Goal: Check status: Check status

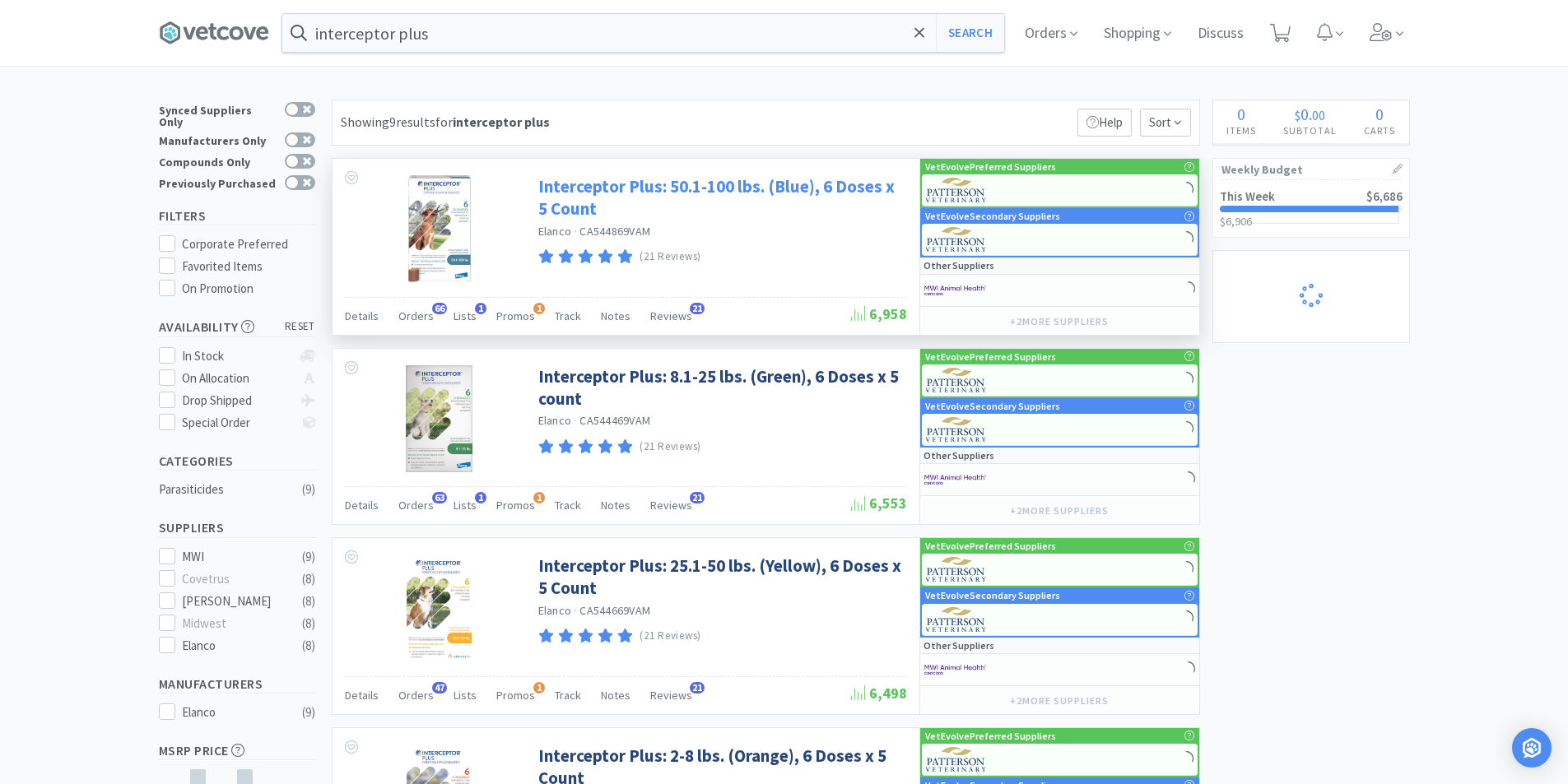
select select "4"
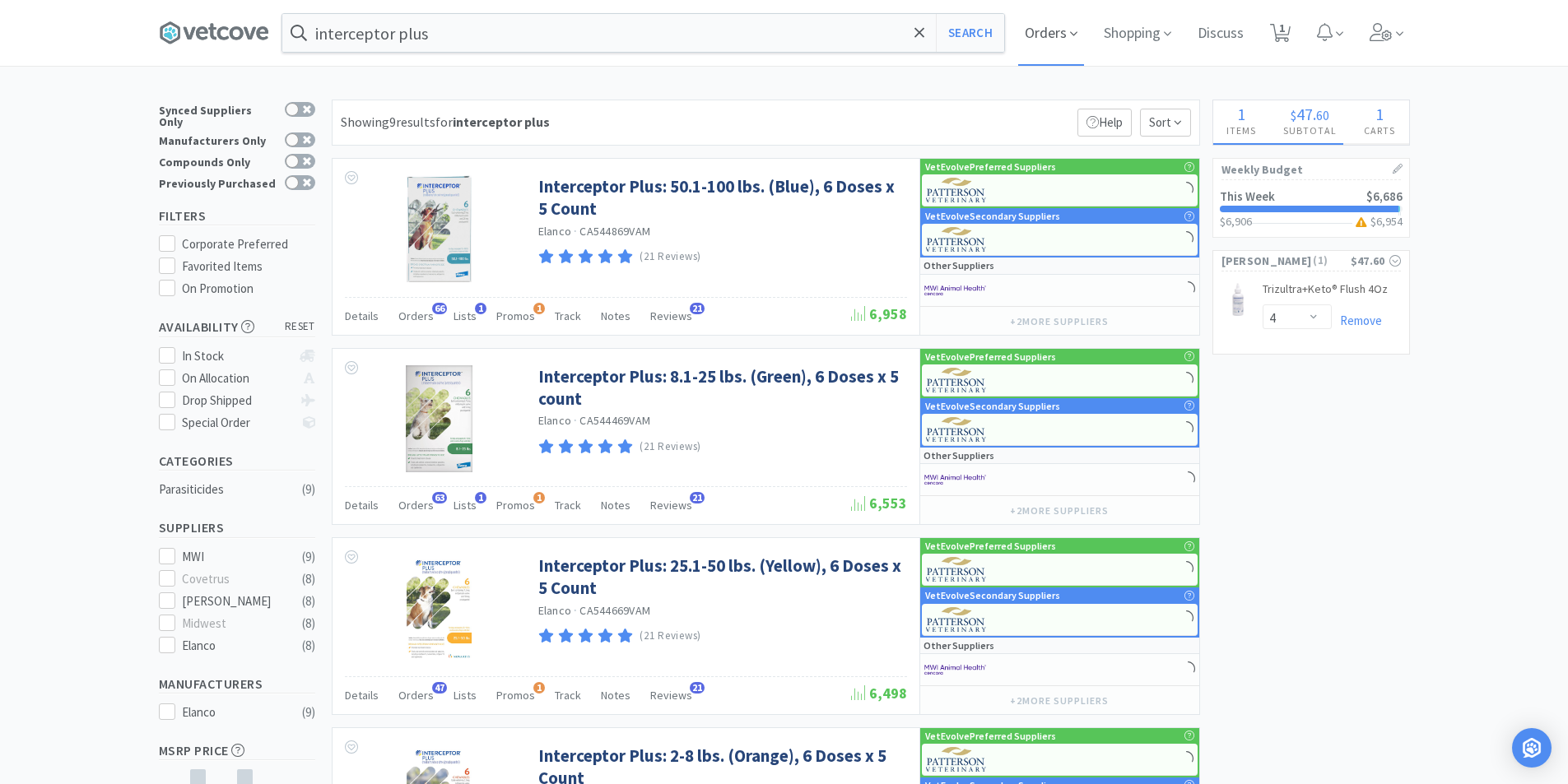
click at [1054, 40] on span "Orders" at bounding box center [1051, 33] width 66 height 66
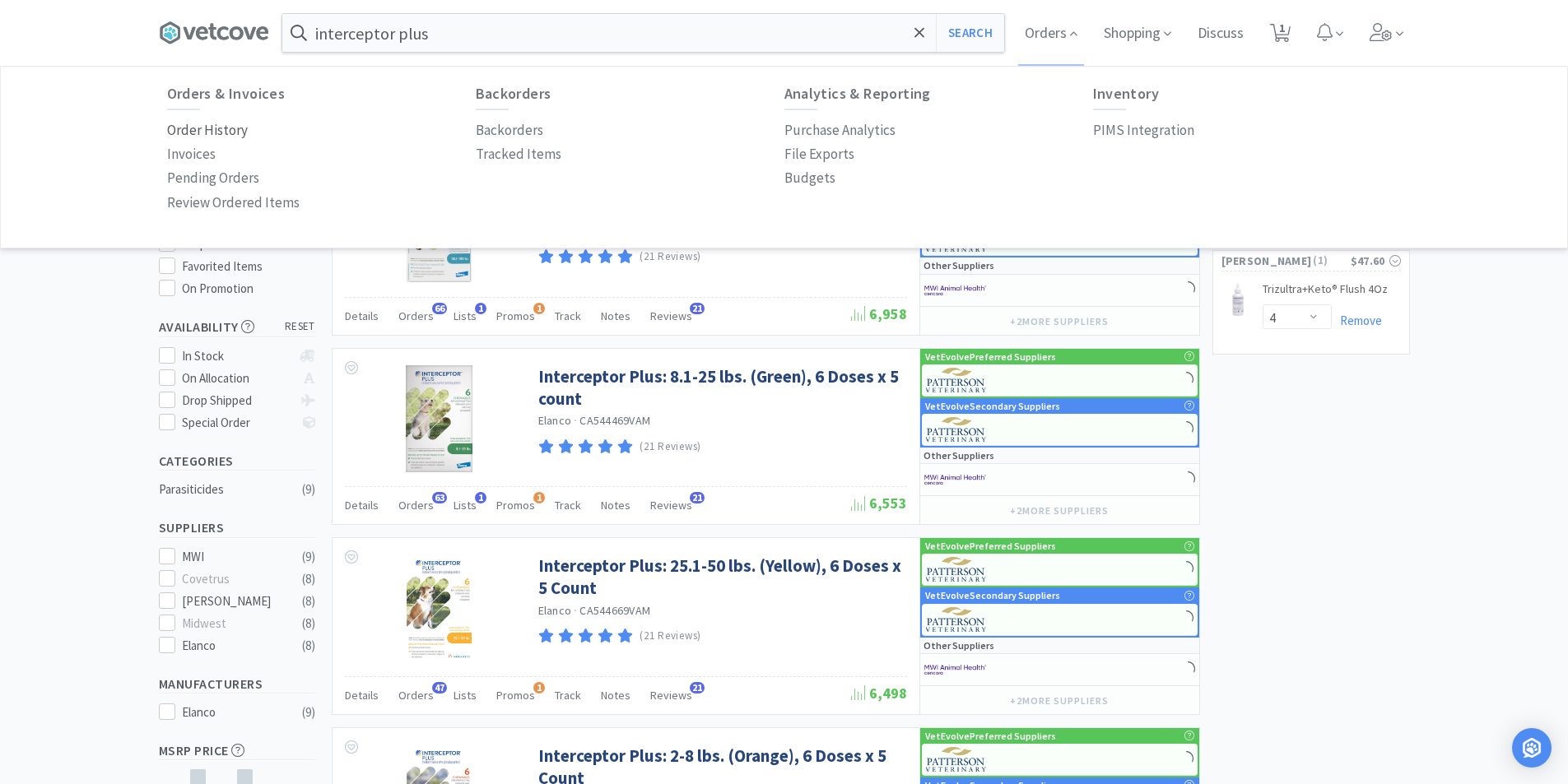
click at [173, 122] on p "Order History" at bounding box center [208, 130] width 81 height 22
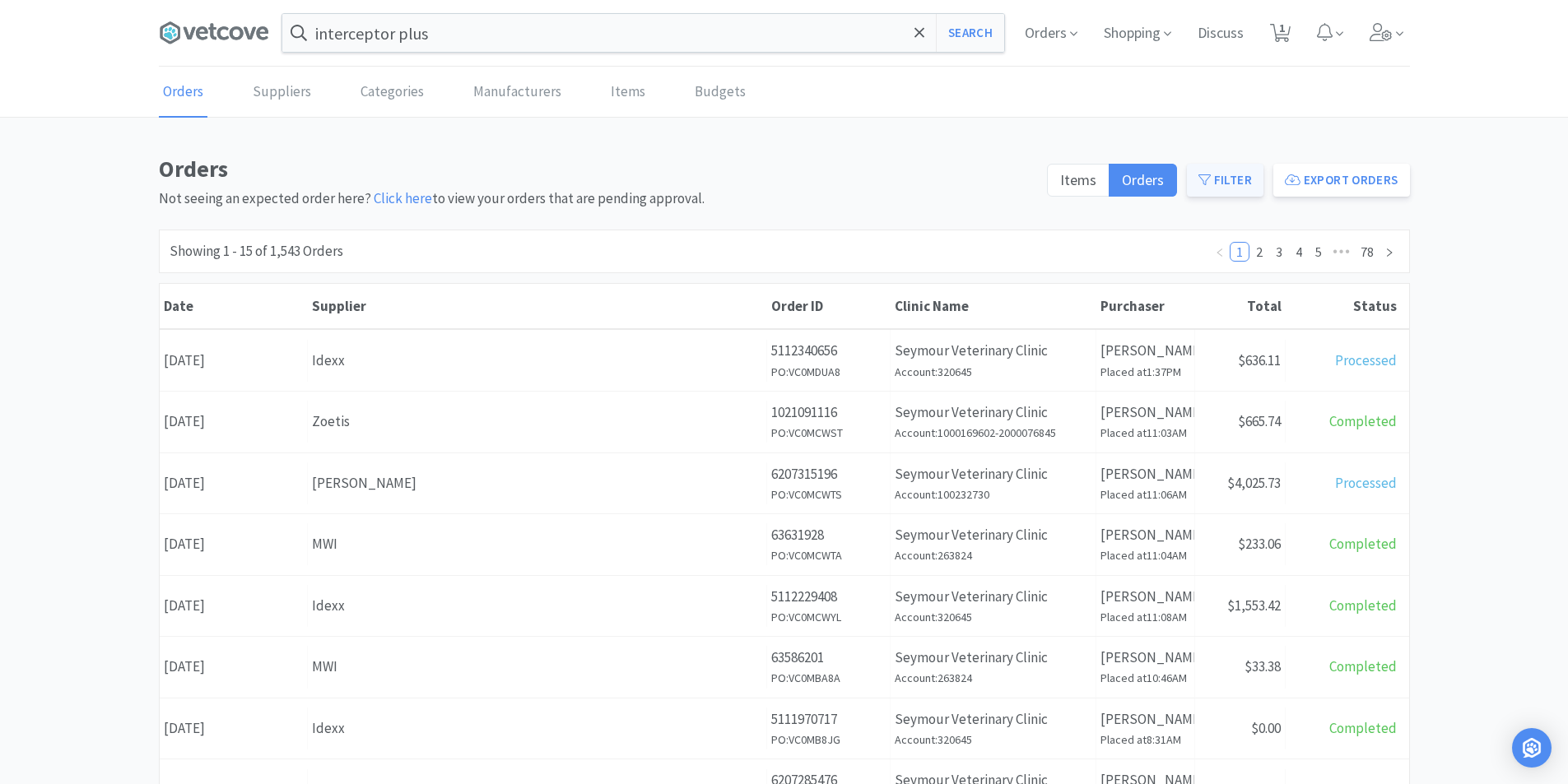
click at [1221, 176] on button "Filter" at bounding box center [1225, 181] width 77 height 33
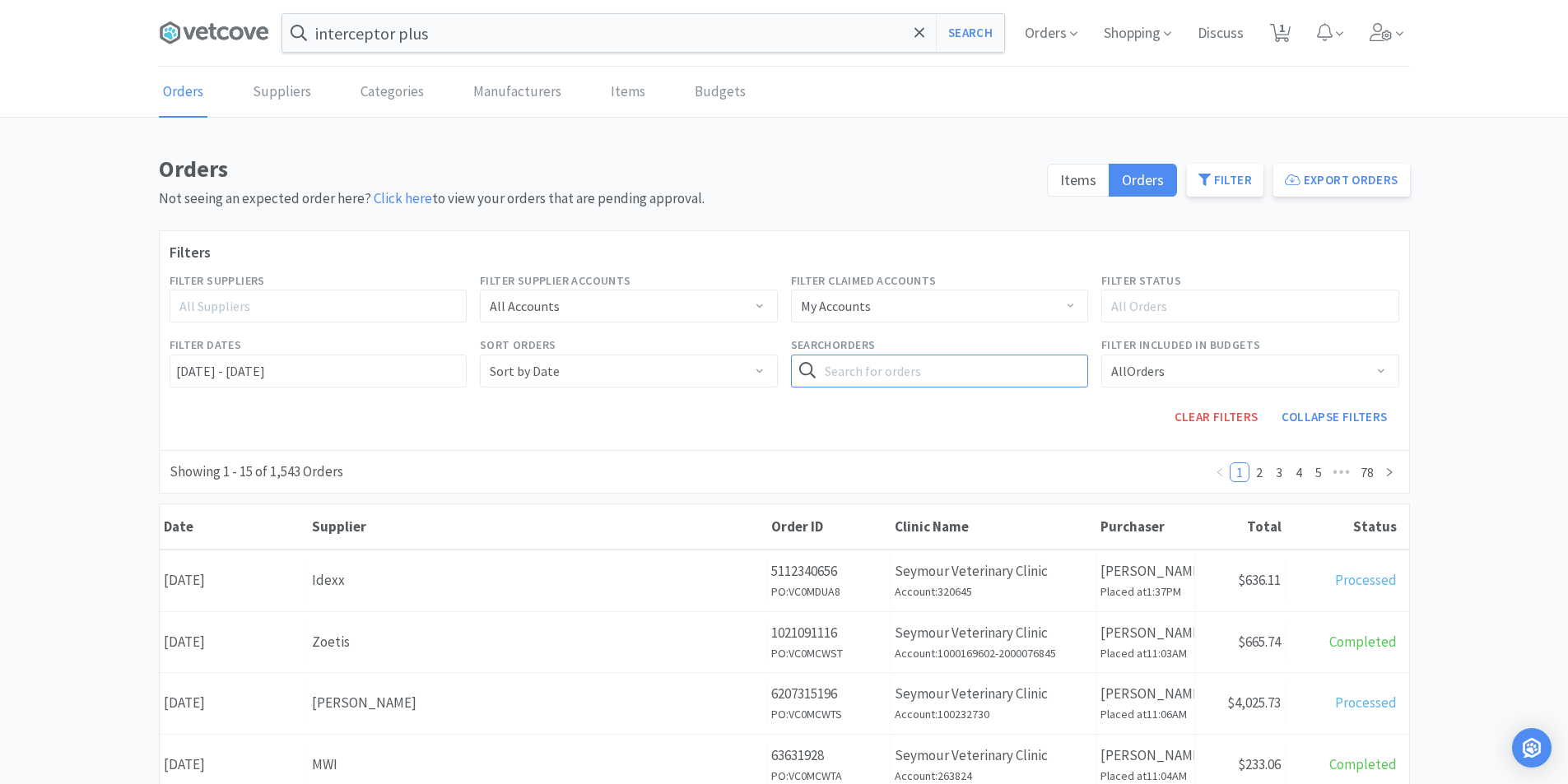
click at [842, 374] on input "text" at bounding box center [939, 371] width 298 height 33
type input "[MEDICAL_DATA]"
click at [1021, 354] on button "Search" at bounding box center [1054, 371] width 68 height 33
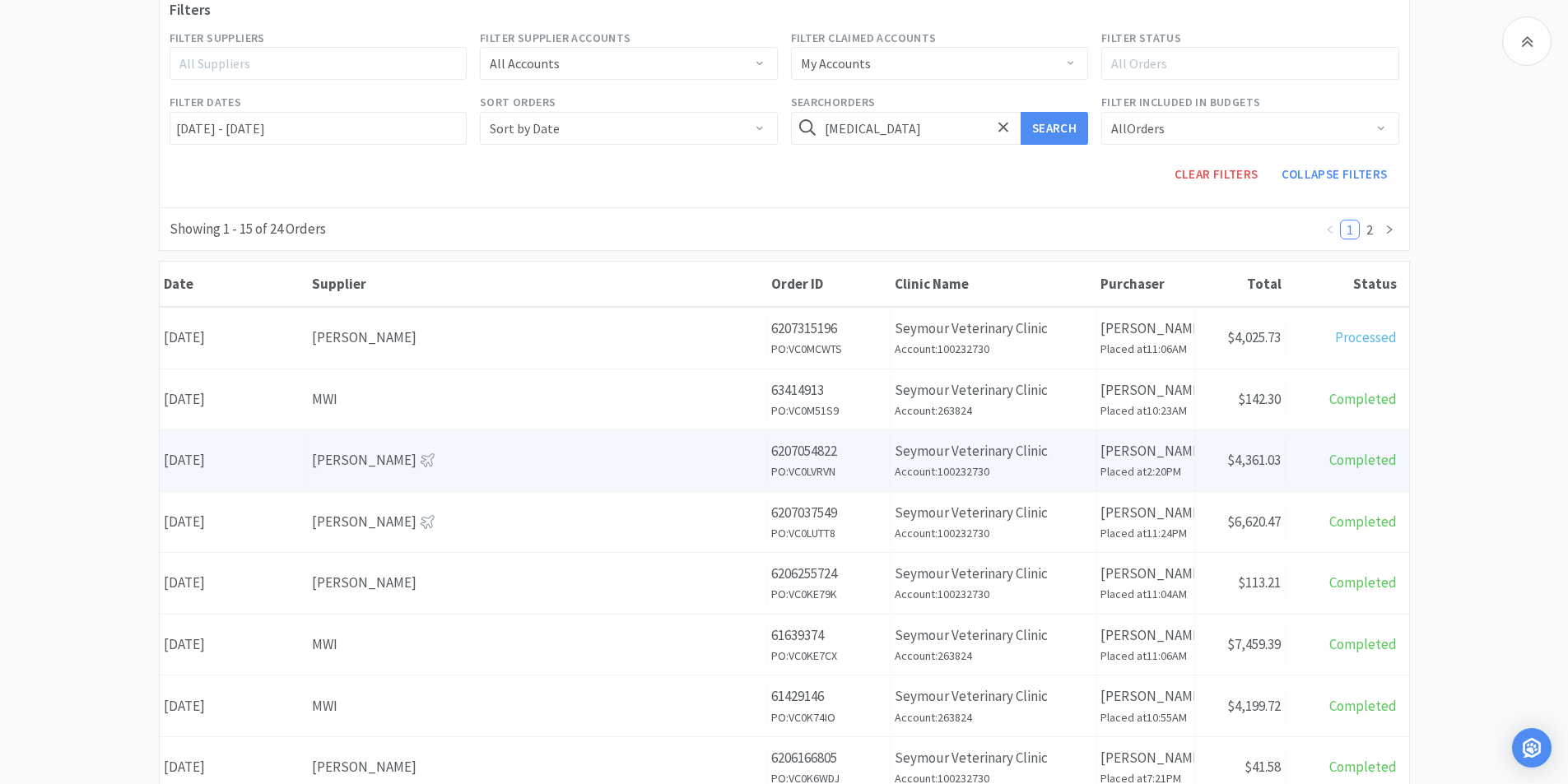
scroll to position [246, 0]
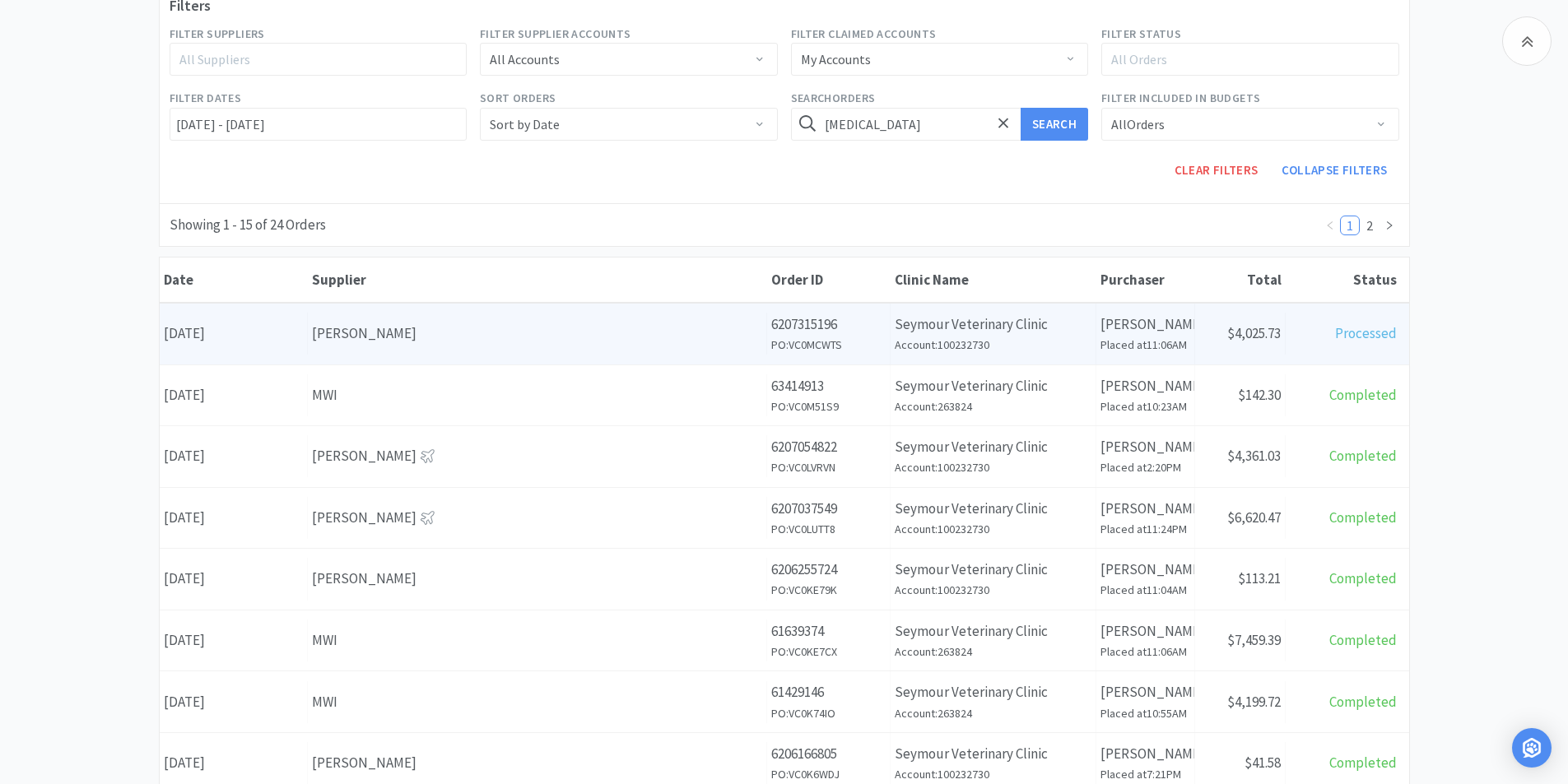
click at [243, 331] on div "Date [DATE]" at bounding box center [234, 333] width 148 height 42
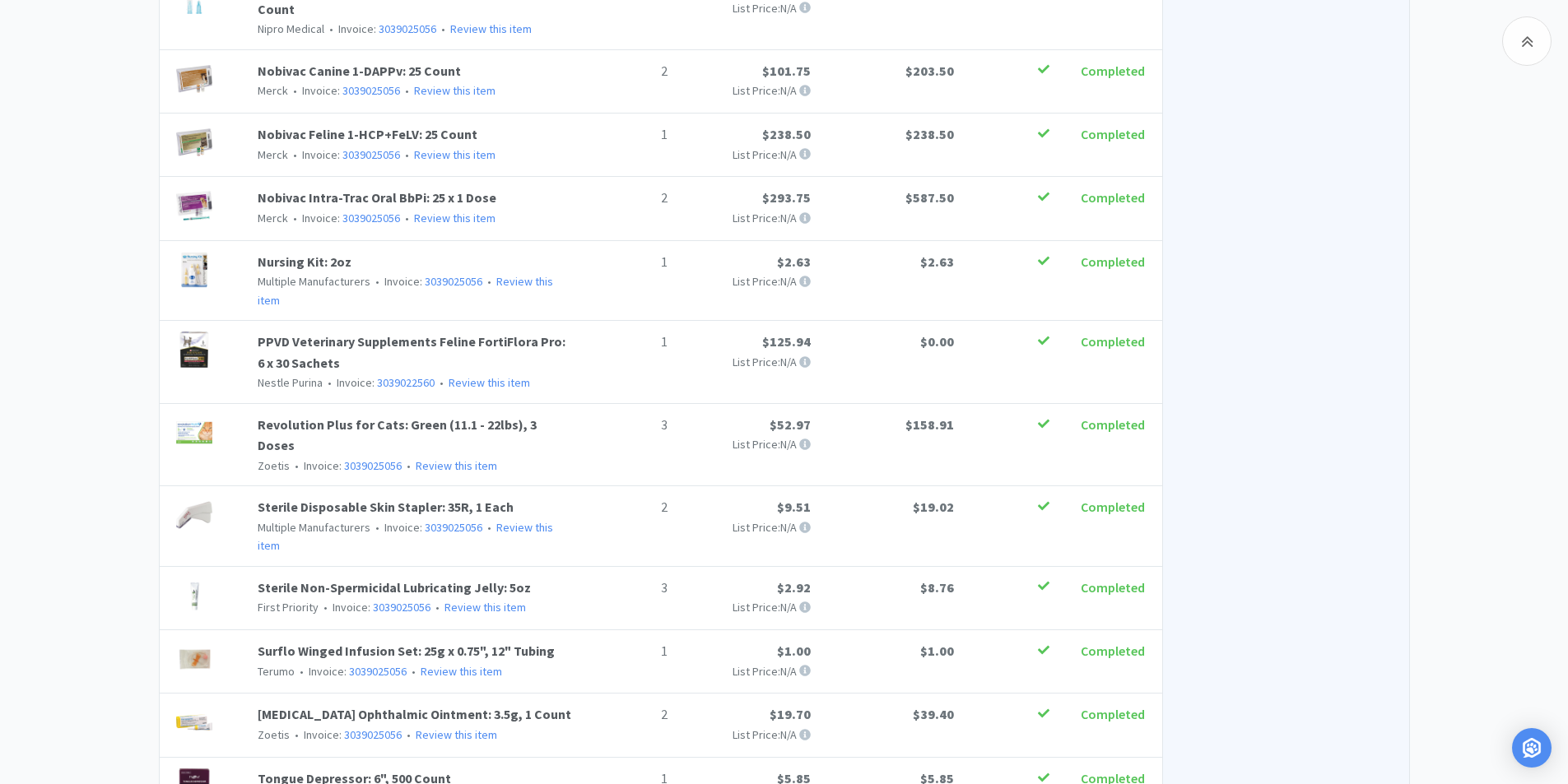
scroll to position [2264, 0]
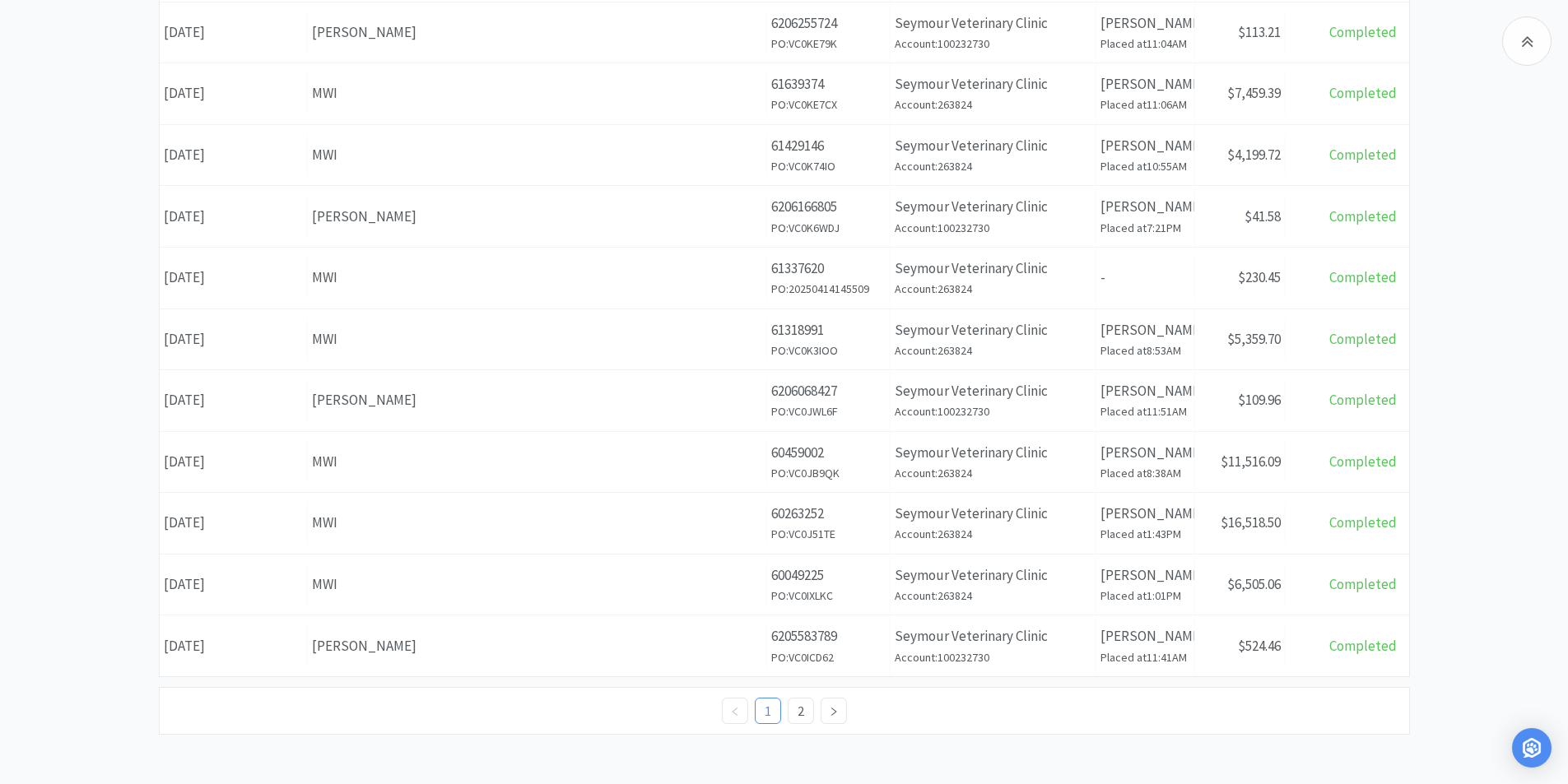
scroll to position [246, 0]
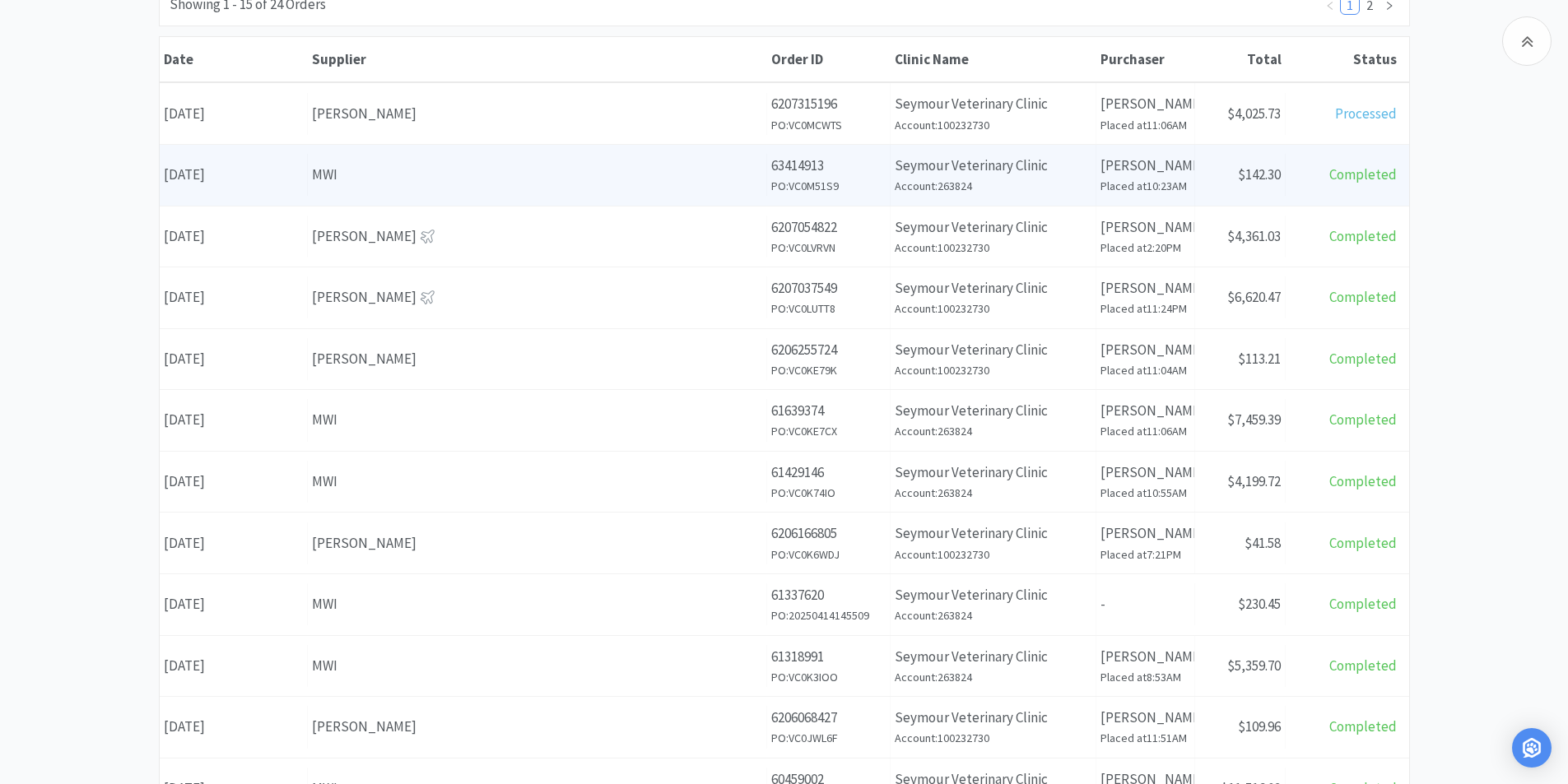
click at [382, 184] on div "MWI" at bounding box center [537, 175] width 450 height 22
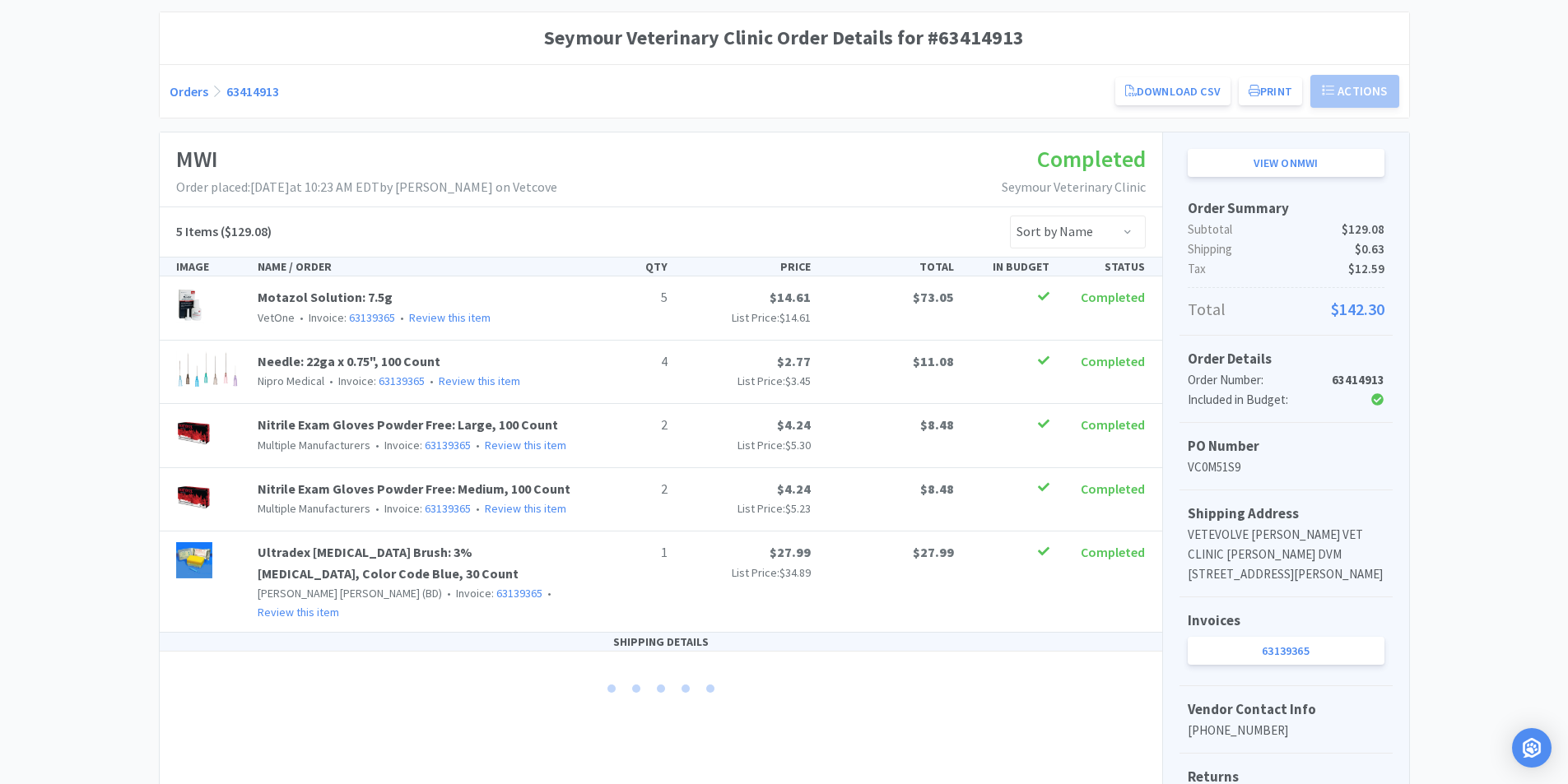
scroll to position [165, 0]
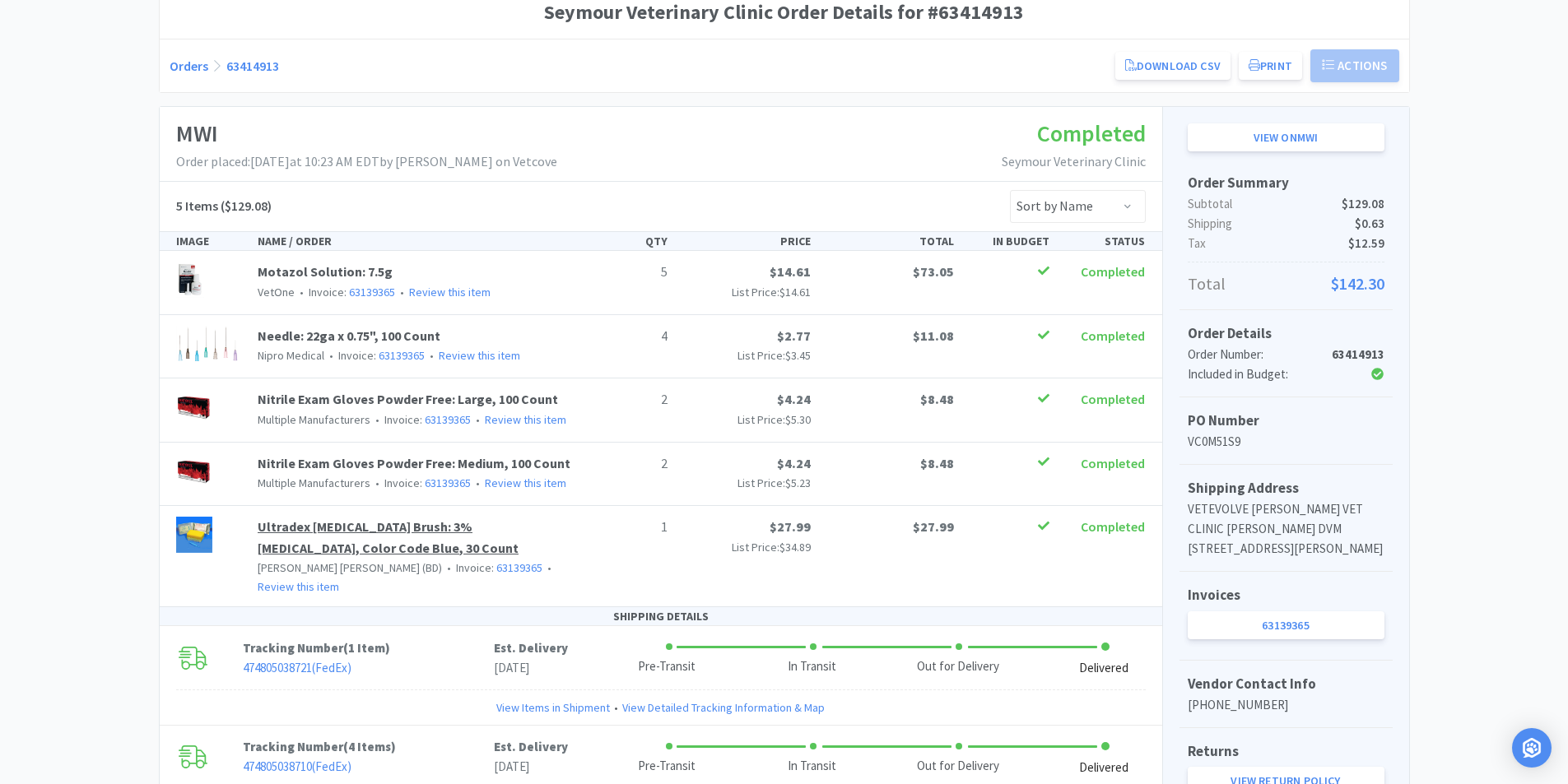
click at [373, 530] on link "Ultradex [MEDICAL_DATA] Brush: 3% [MEDICAL_DATA], Color Code Blue, 30 Count" at bounding box center [387, 538] width 261 height 38
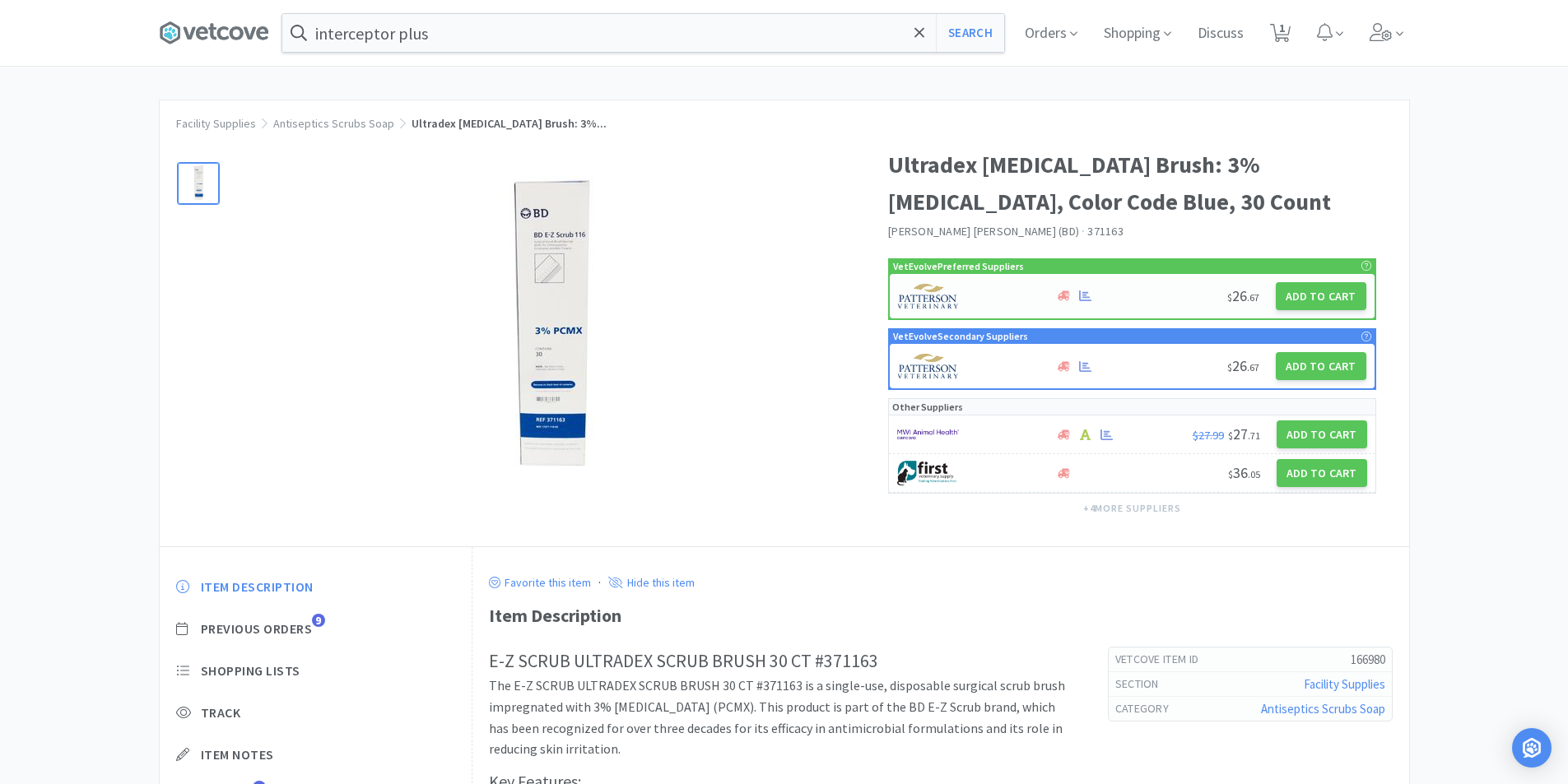
click at [964, 288] on div at bounding box center [968, 296] width 140 height 28
select select "1"
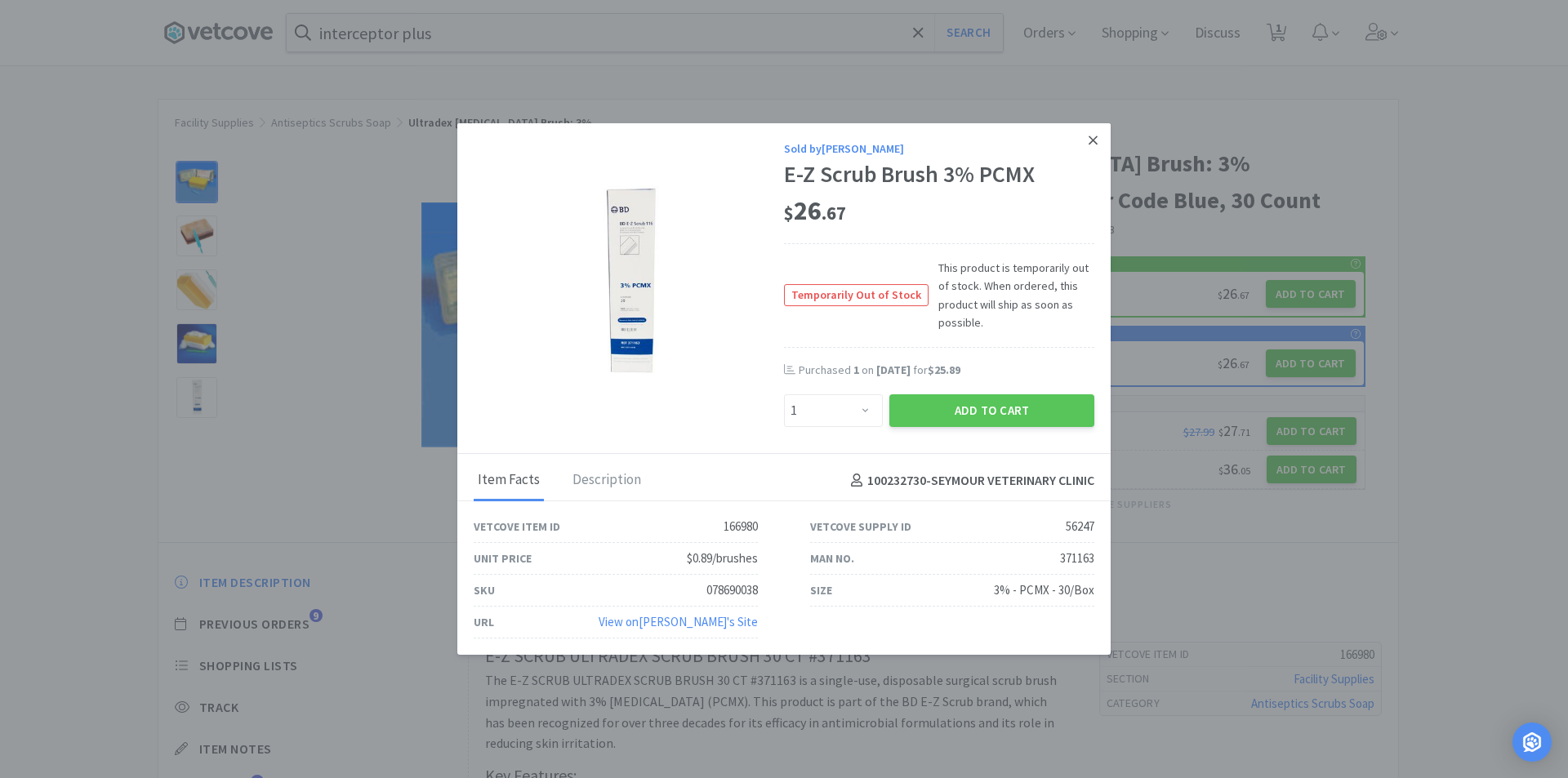
click at [1096, 145] on icon at bounding box center [1093, 140] width 9 height 9
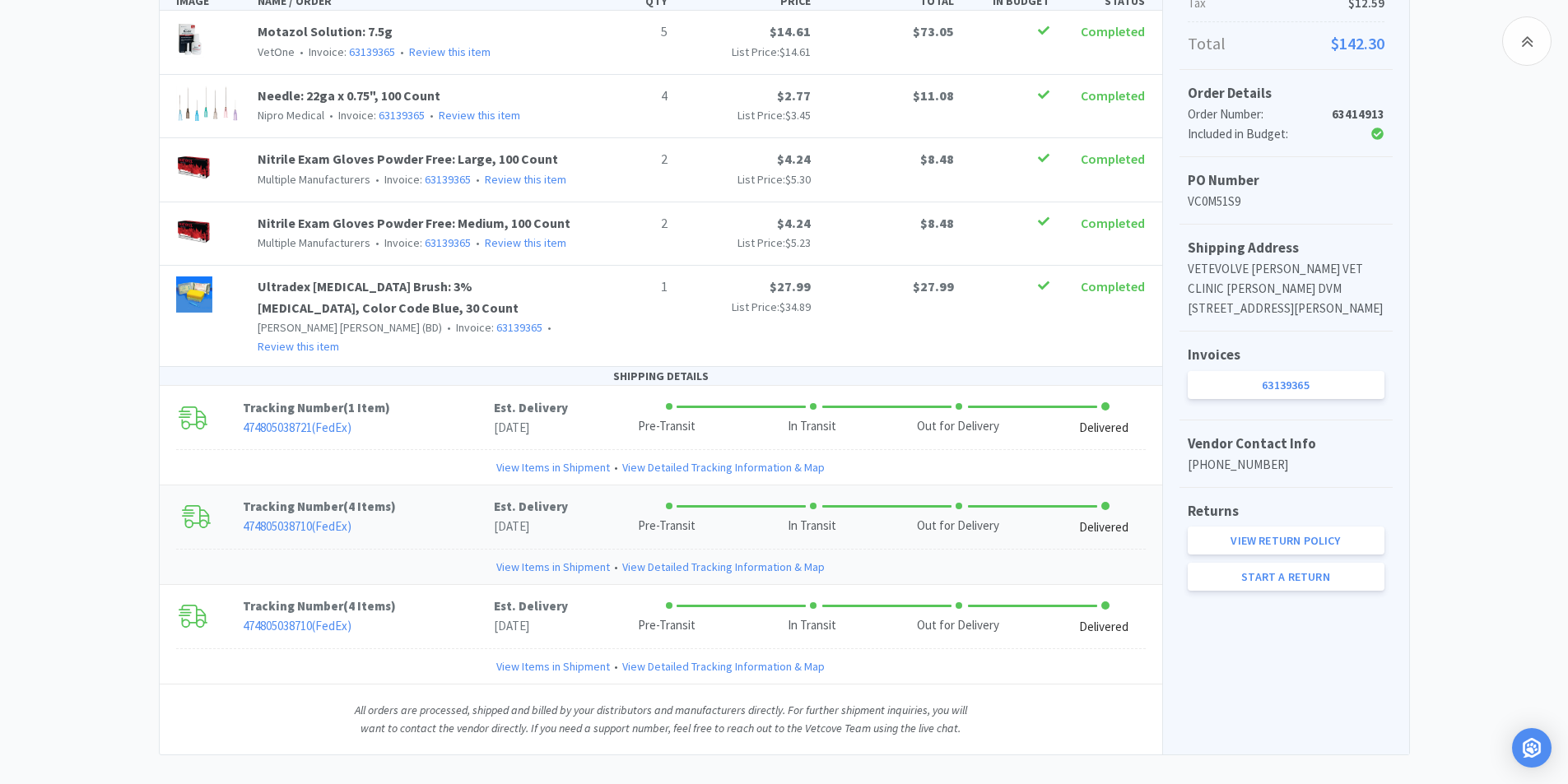
scroll to position [406, 0]
